Goal: Task Accomplishment & Management: Manage account settings

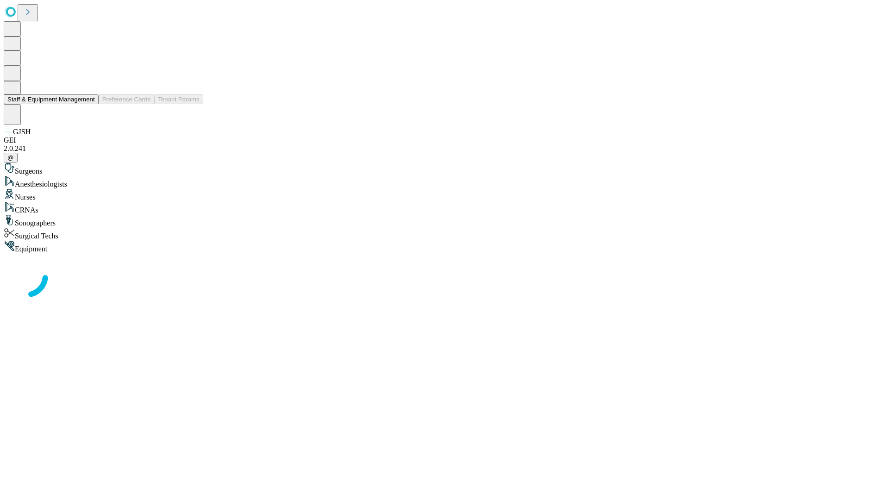
click at [88, 104] on button "Staff & Equipment Management" at bounding box center [51, 99] width 95 height 10
